Goal: Information Seeking & Learning: Understand process/instructions

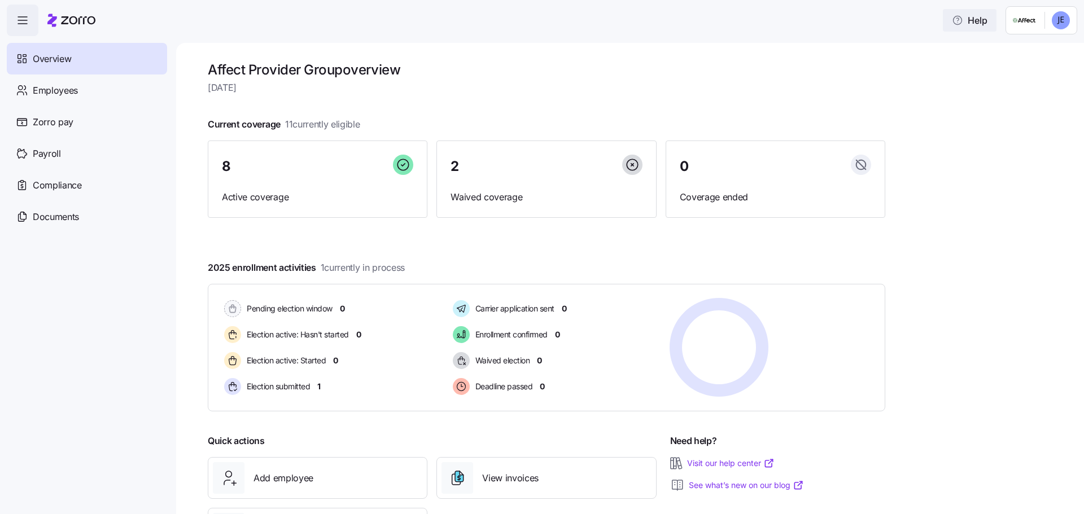
click at [973, 22] on span "Help" at bounding box center [970, 21] width 36 height 14
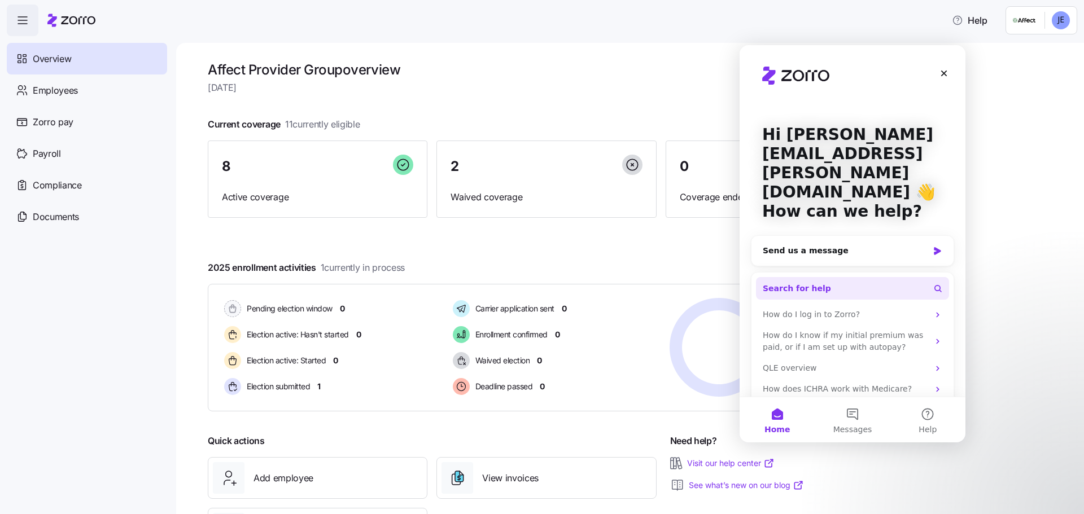
click at [824, 277] on button "Search for help" at bounding box center [852, 288] width 193 height 23
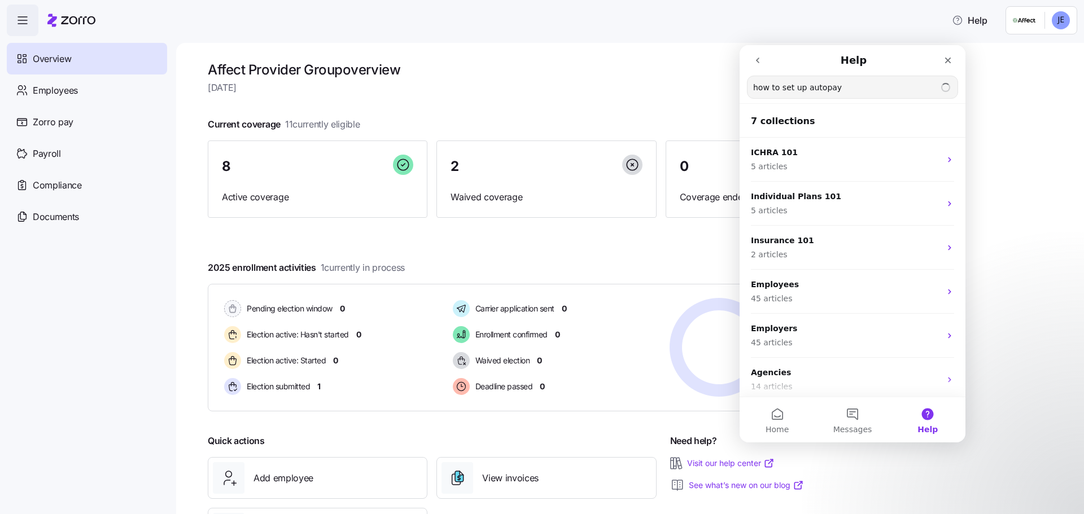
type input "how to set up autopay"
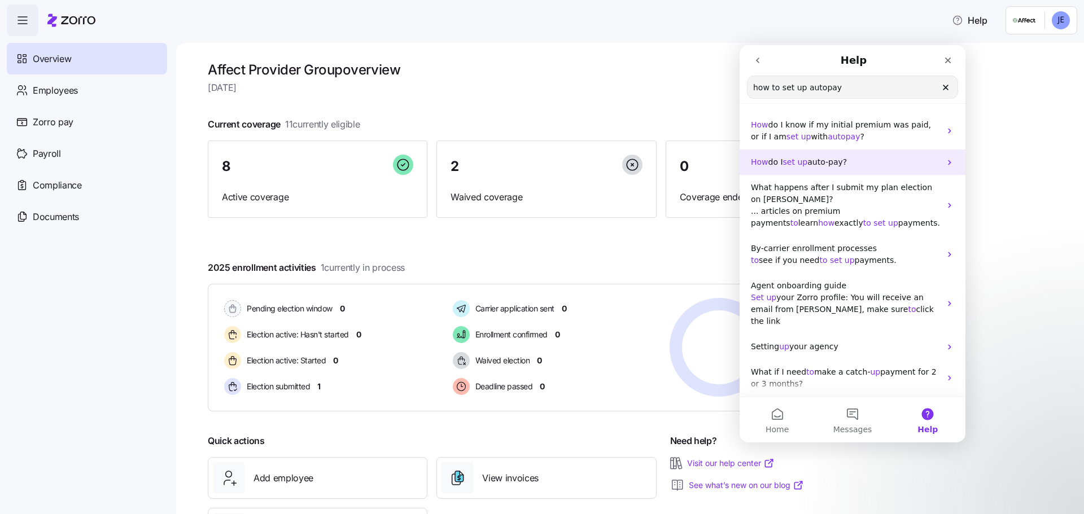
click at [817, 163] on span "auto-pay?" at bounding box center [827, 162] width 40 height 9
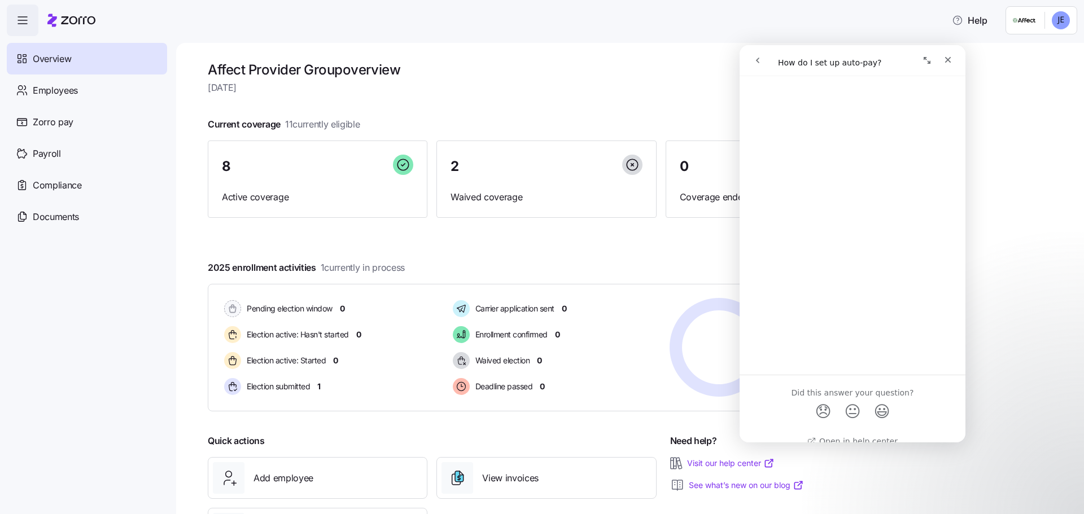
scroll to position [452, 0]
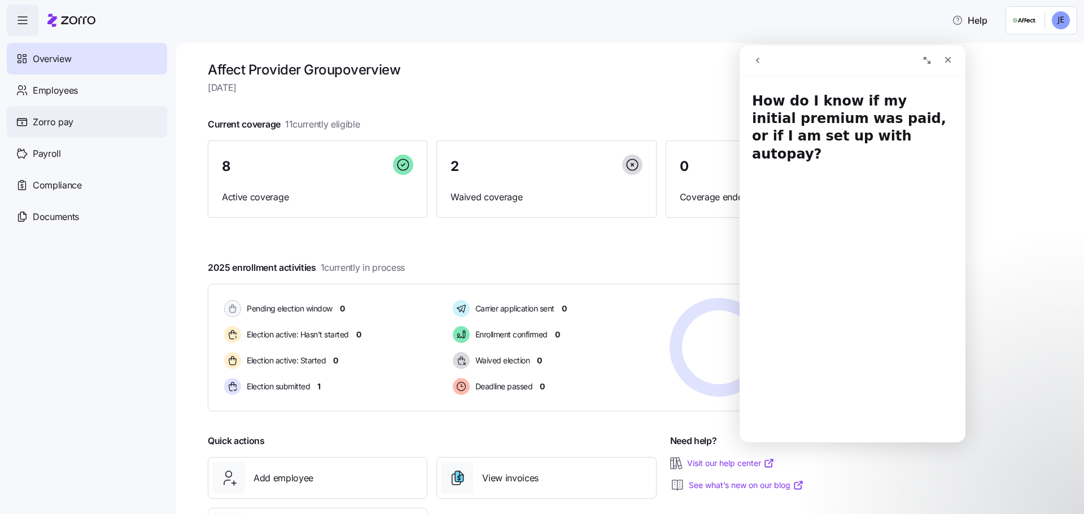
click at [56, 126] on span "Zorro pay" at bounding box center [53, 122] width 41 height 14
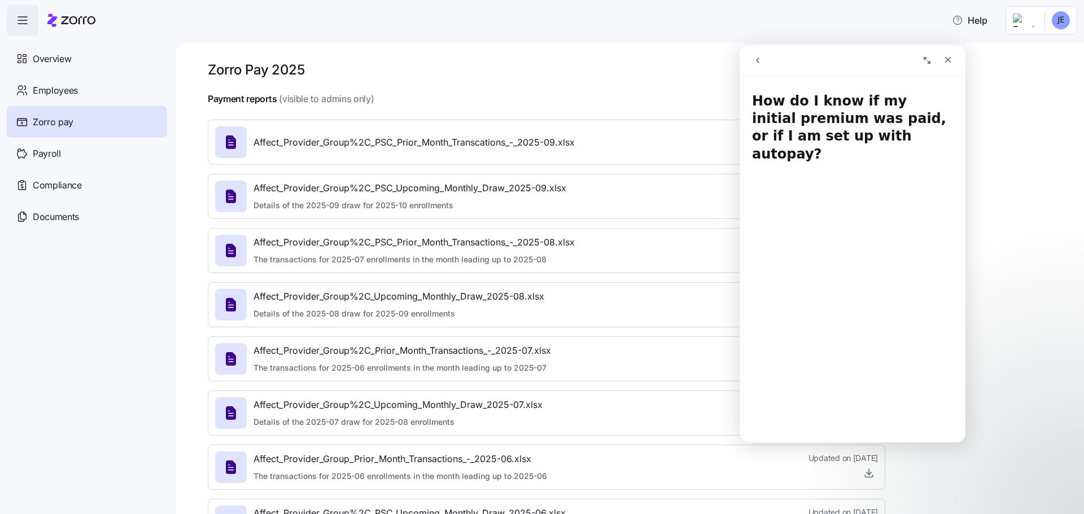
click at [23, 25] on icon "button" at bounding box center [23, 21] width 14 height 14
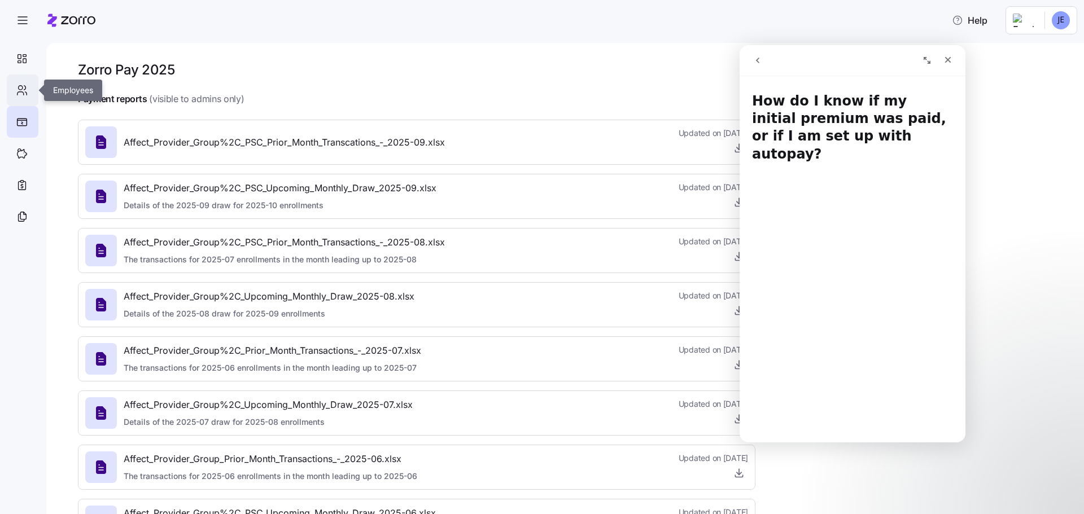
click at [21, 89] on icon at bounding box center [22, 91] width 12 height 14
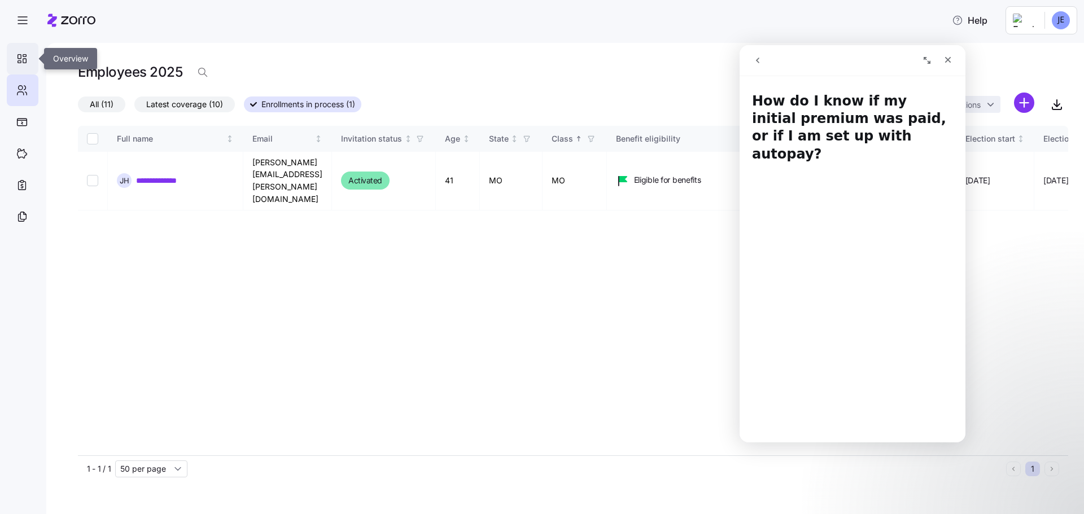
click at [25, 58] on icon at bounding box center [22, 59] width 12 height 14
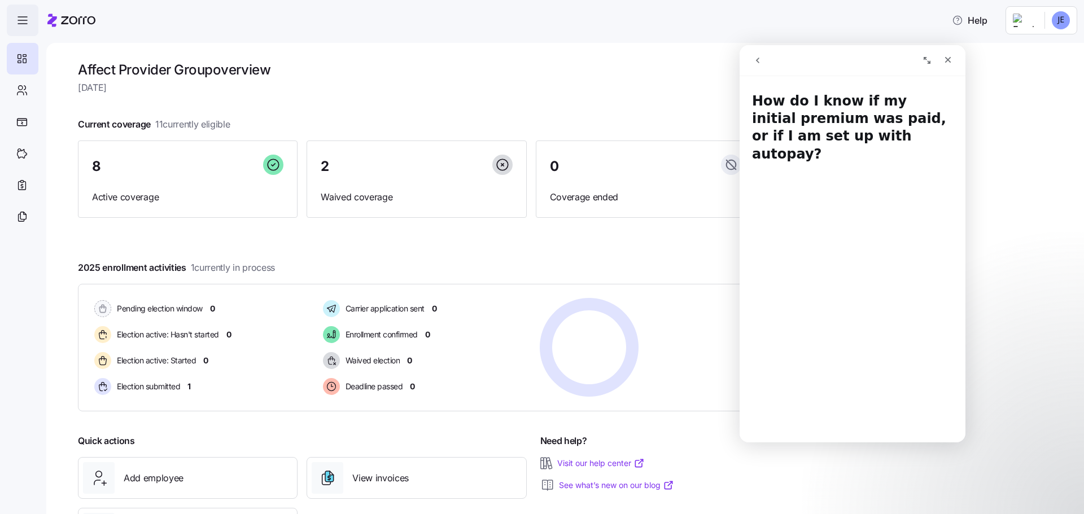
click at [29, 20] on icon "button" at bounding box center [23, 21] width 14 height 14
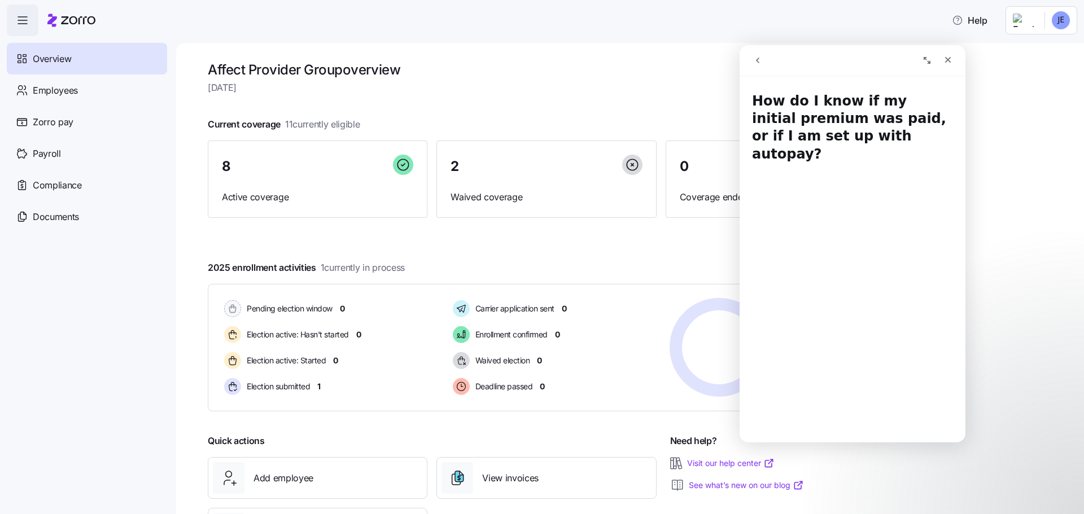
click at [29, 20] on icon "button" at bounding box center [23, 21] width 14 height 14
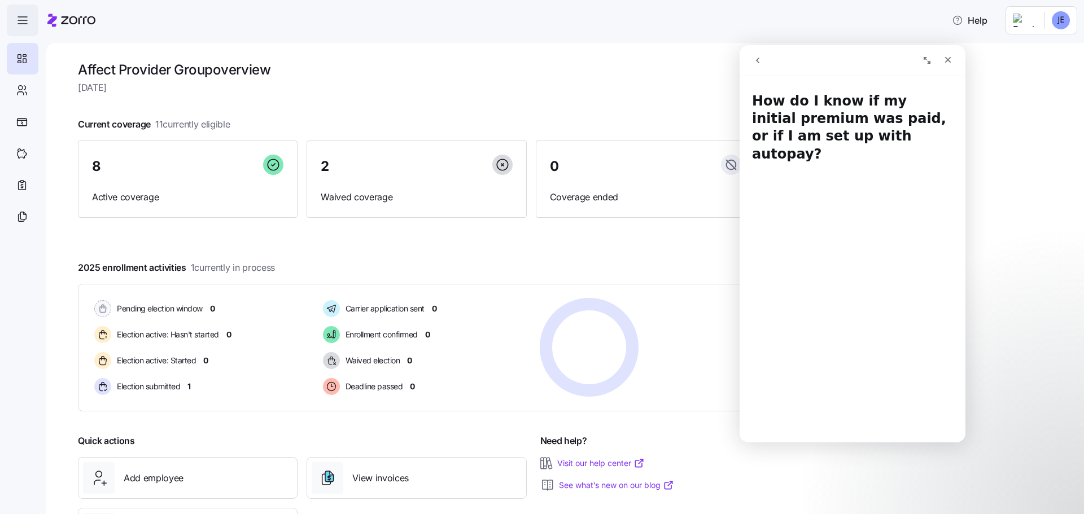
click at [29, 20] on icon "button" at bounding box center [23, 21] width 14 height 14
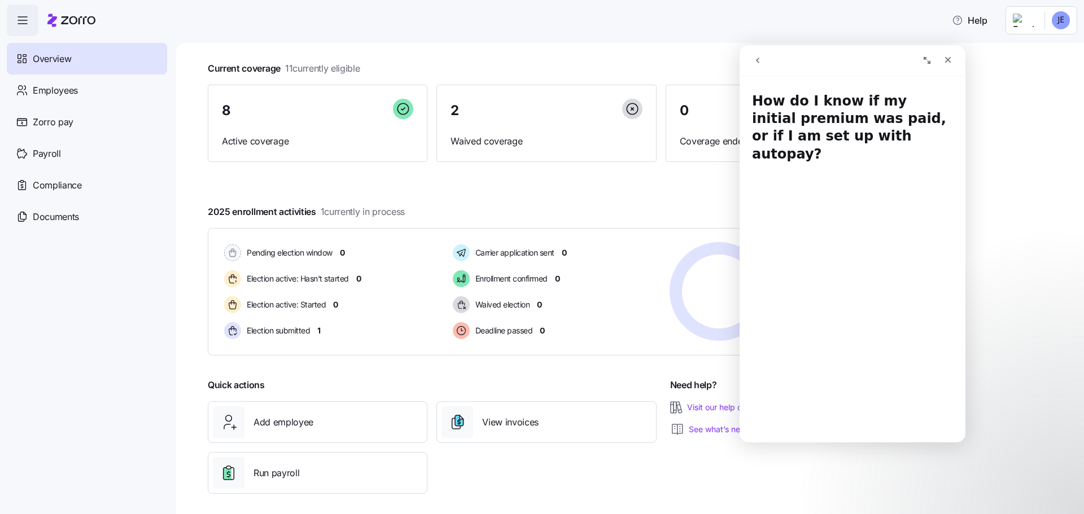
scroll to position [63, 0]
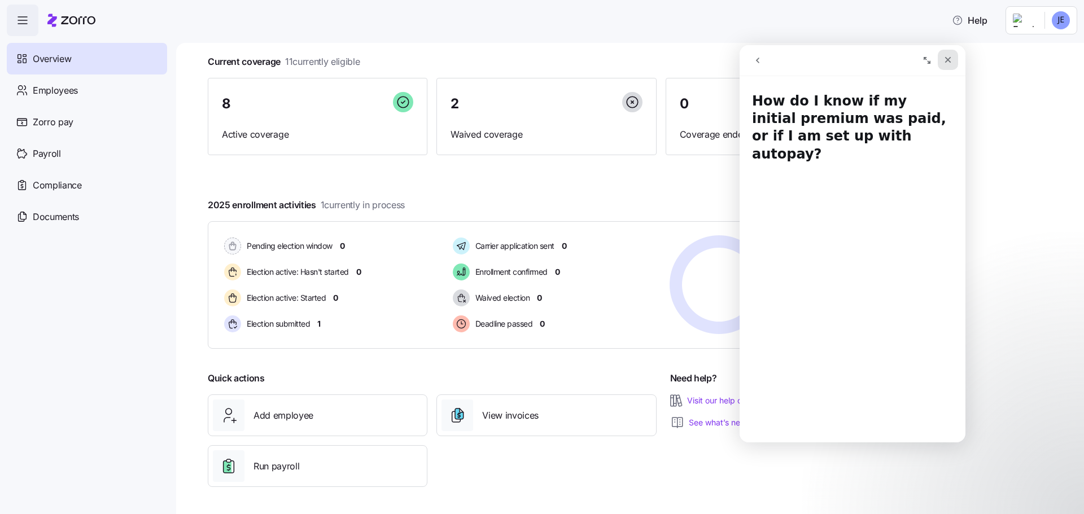
click at [947, 65] on div "Close" at bounding box center [948, 60] width 20 height 20
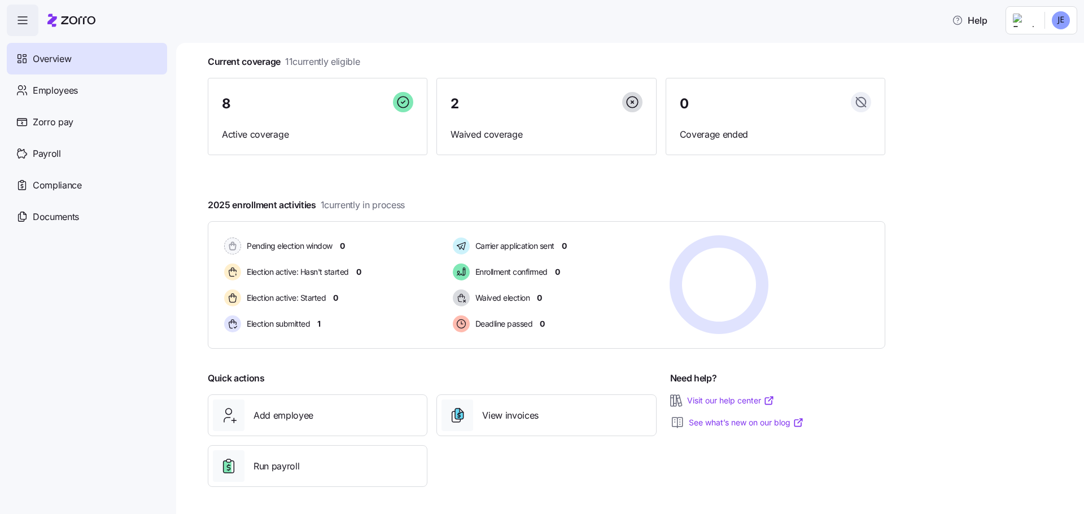
scroll to position [0, 0]
click at [753, 399] on link "Visit our help center" at bounding box center [731, 400] width 88 height 11
